Goal: Navigation & Orientation: Find specific page/section

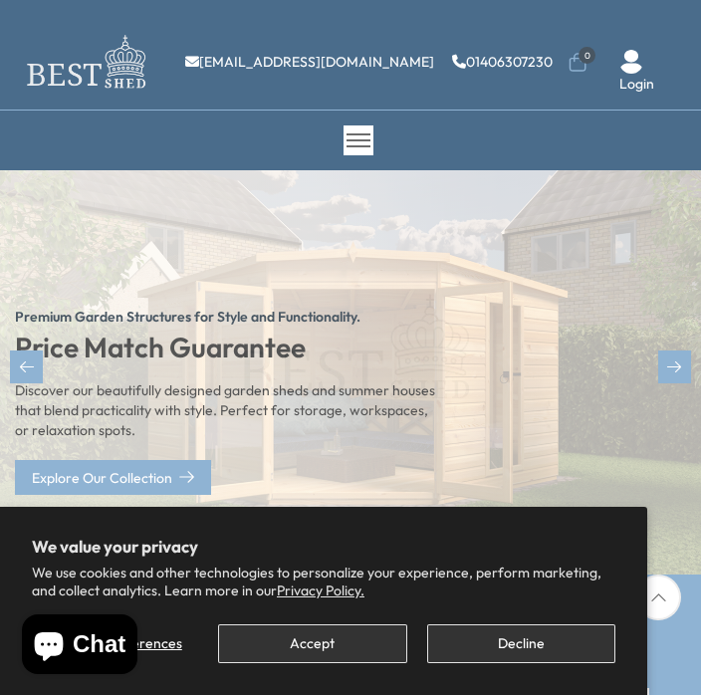
click at [662, 585] on icon at bounding box center [658, 597] width 46 height 46
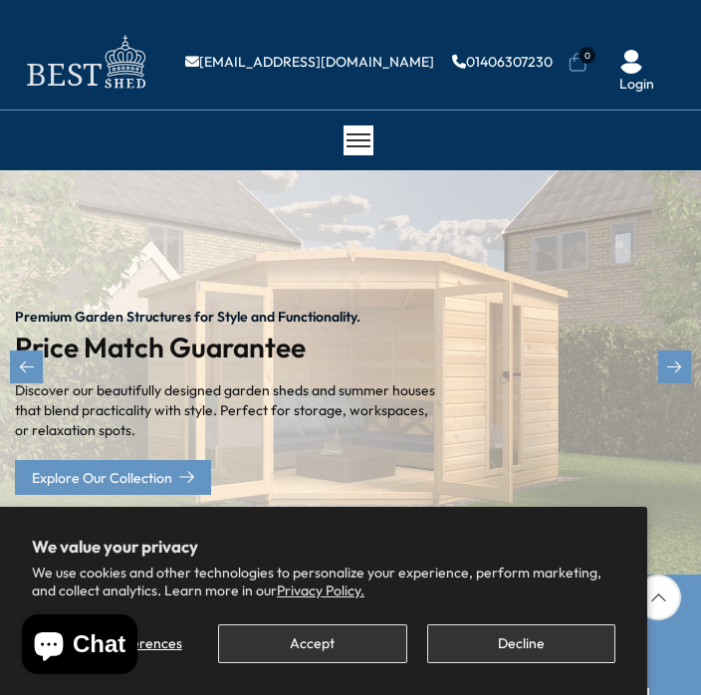
click at [296, 647] on button "Accept" at bounding box center [312, 643] width 188 height 39
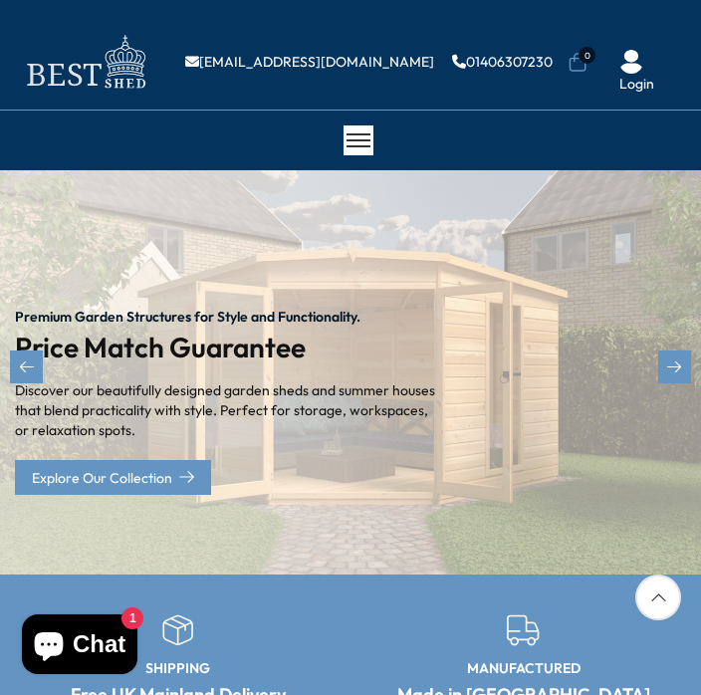
click at [689, 365] on div "Next slide" at bounding box center [674, 366] width 33 height 33
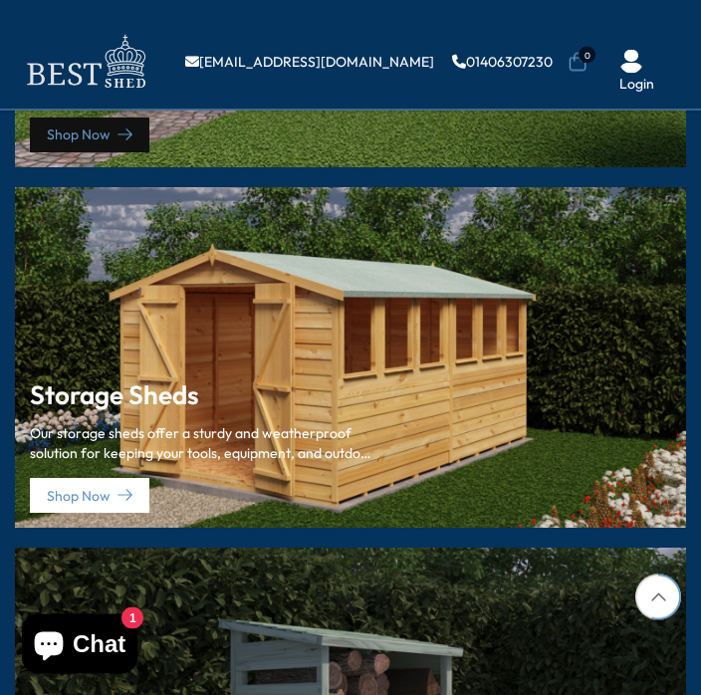
scroll to position [2806, 0]
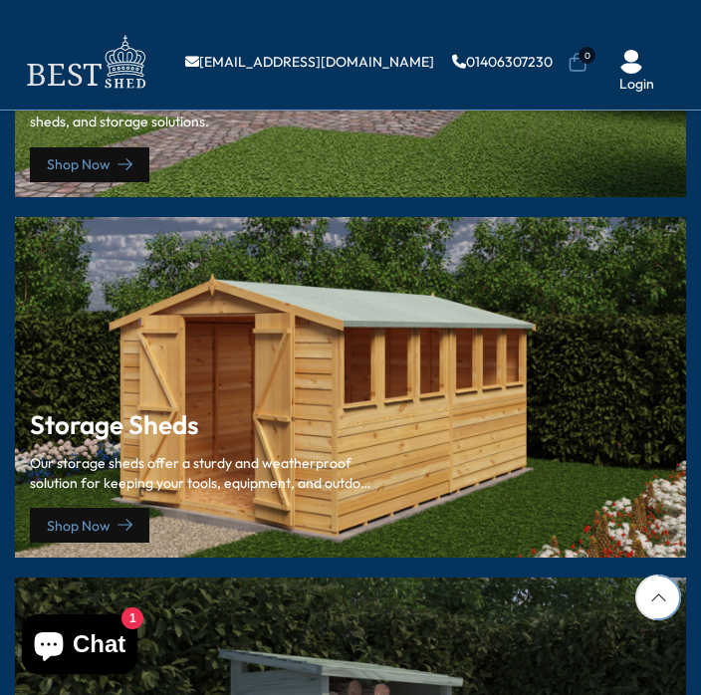
click at [95, 508] on link "Shop Now" at bounding box center [89, 525] width 119 height 35
click at [117, 518] on icon at bounding box center [124, 525] width 15 height 15
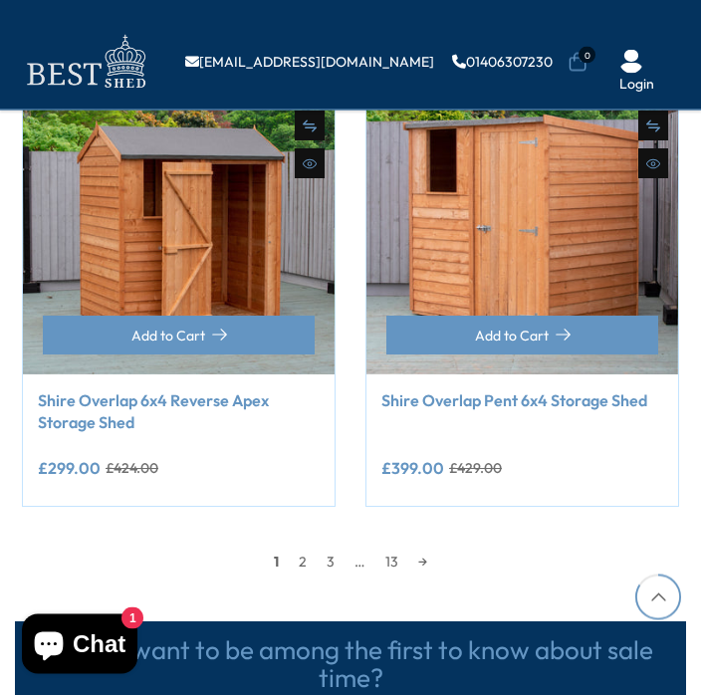
scroll to position [2650, 0]
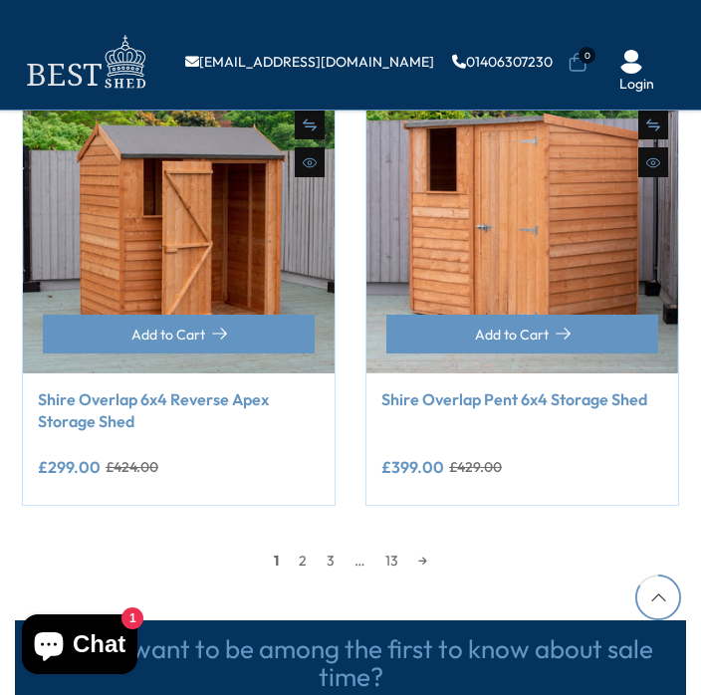
click at [414, 555] on link "→" at bounding box center [422, 561] width 29 height 30
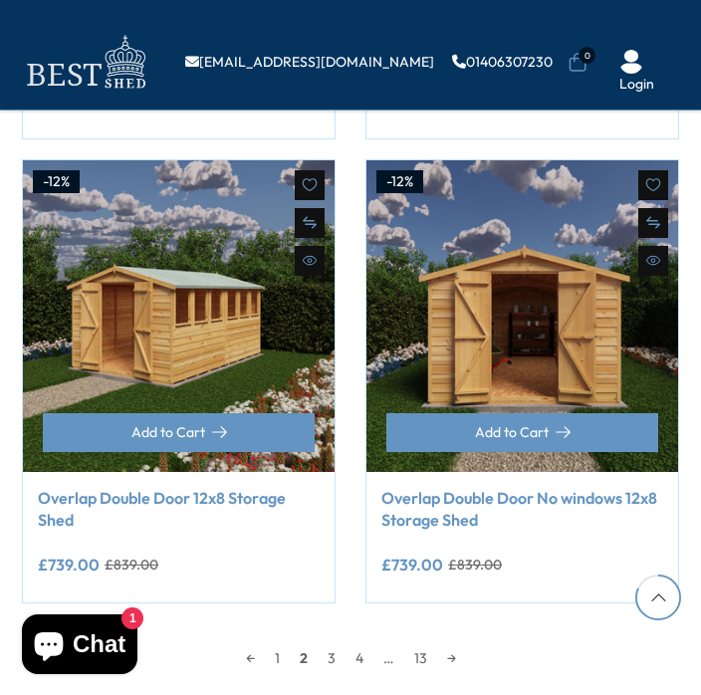
scroll to position [2616, 0]
